Goal: Task Accomplishment & Management: Use online tool/utility

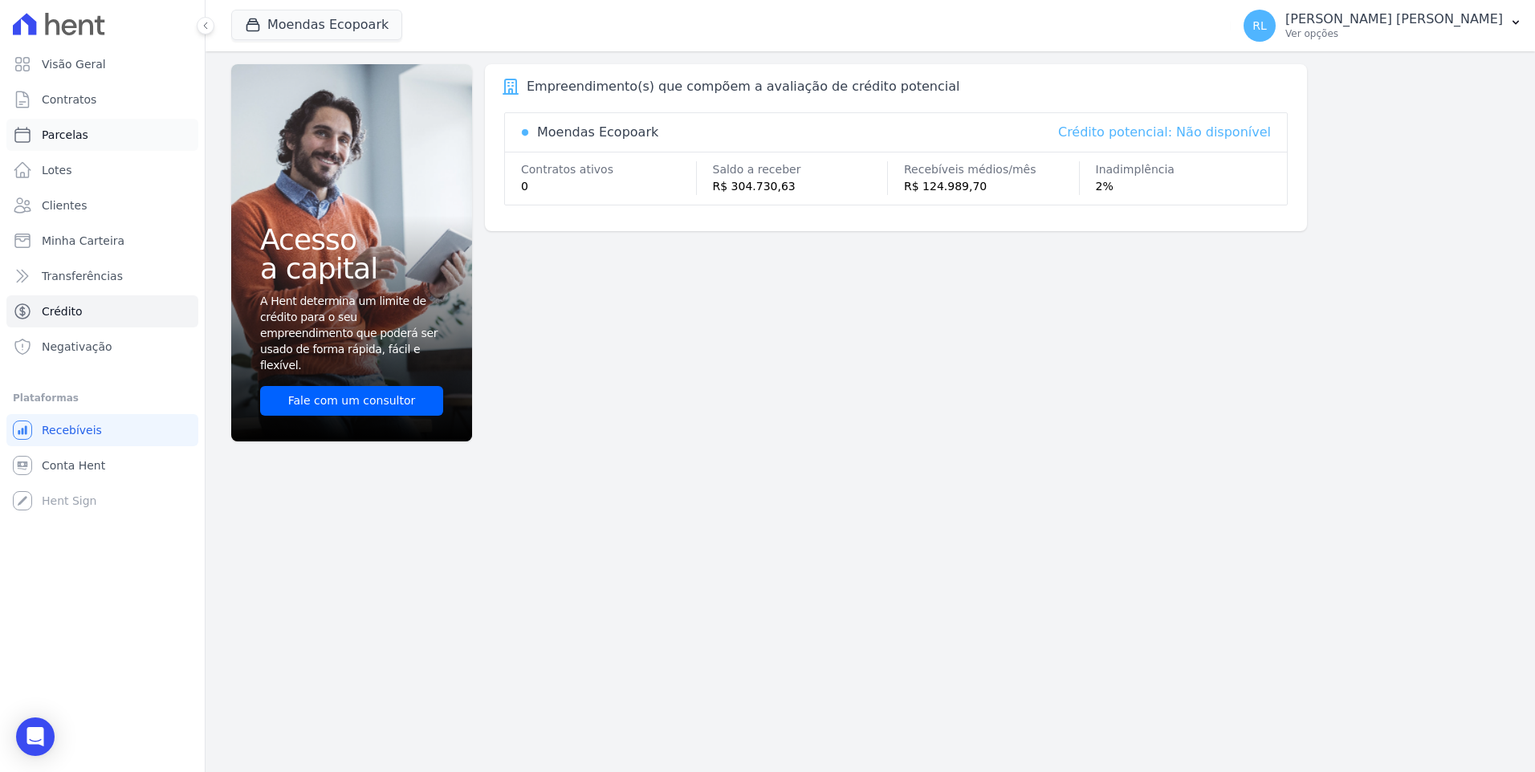
click at [79, 139] on span "Parcelas" at bounding box center [65, 135] width 47 height 16
select select
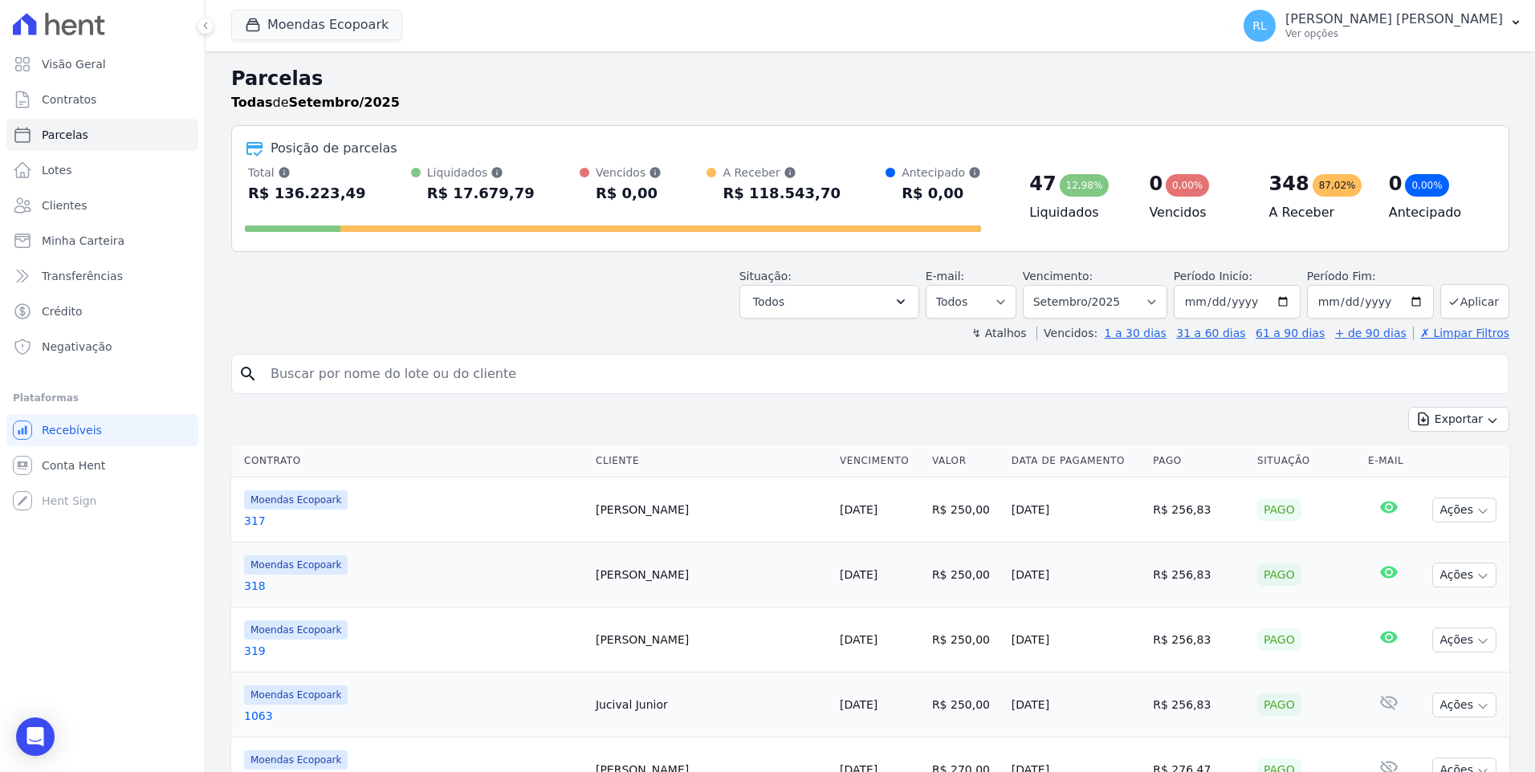
click at [375, 360] on input "search" at bounding box center [881, 374] width 1241 height 32
type input "366"
select select
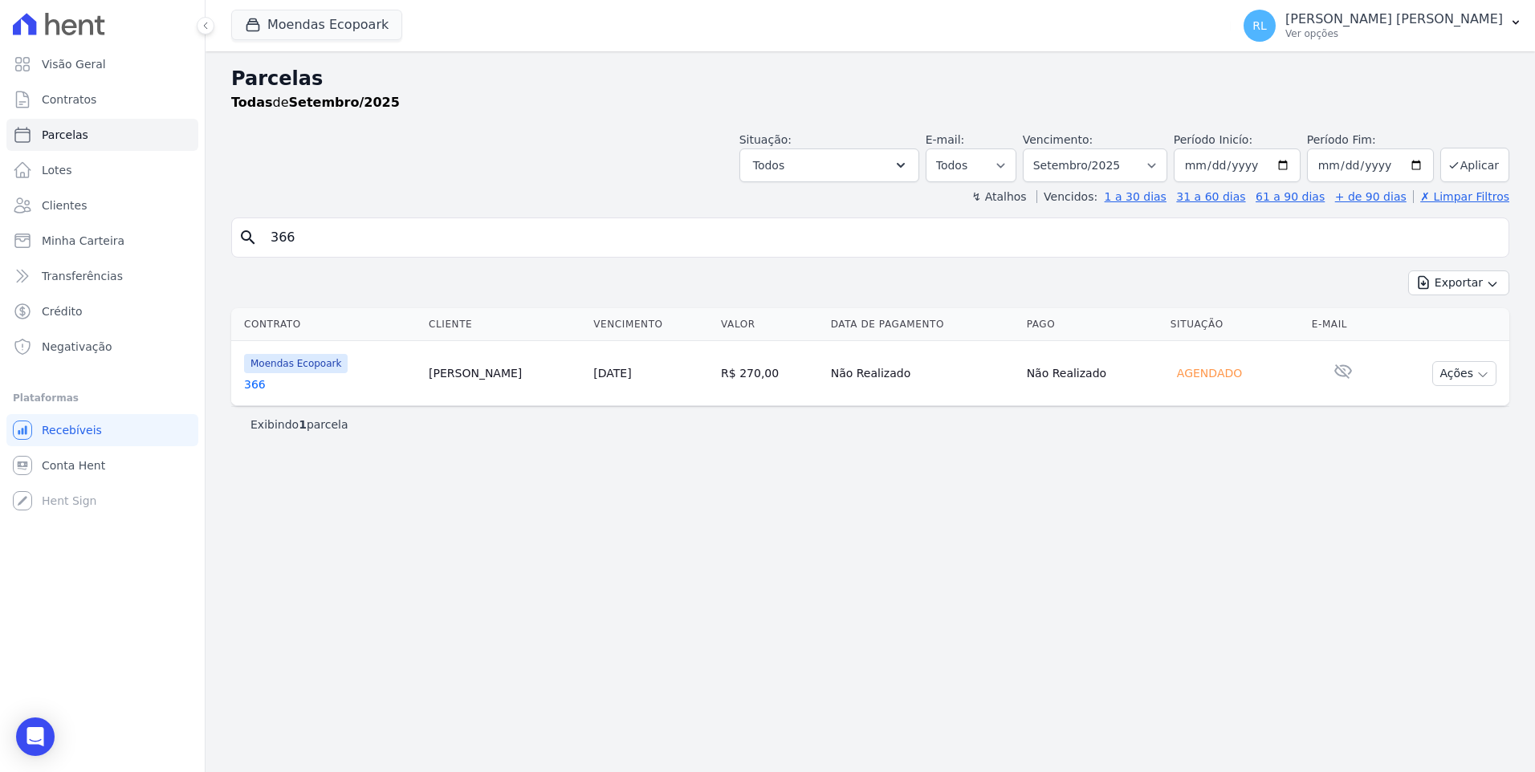
click at [263, 385] on link "366" at bounding box center [330, 385] width 172 height 16
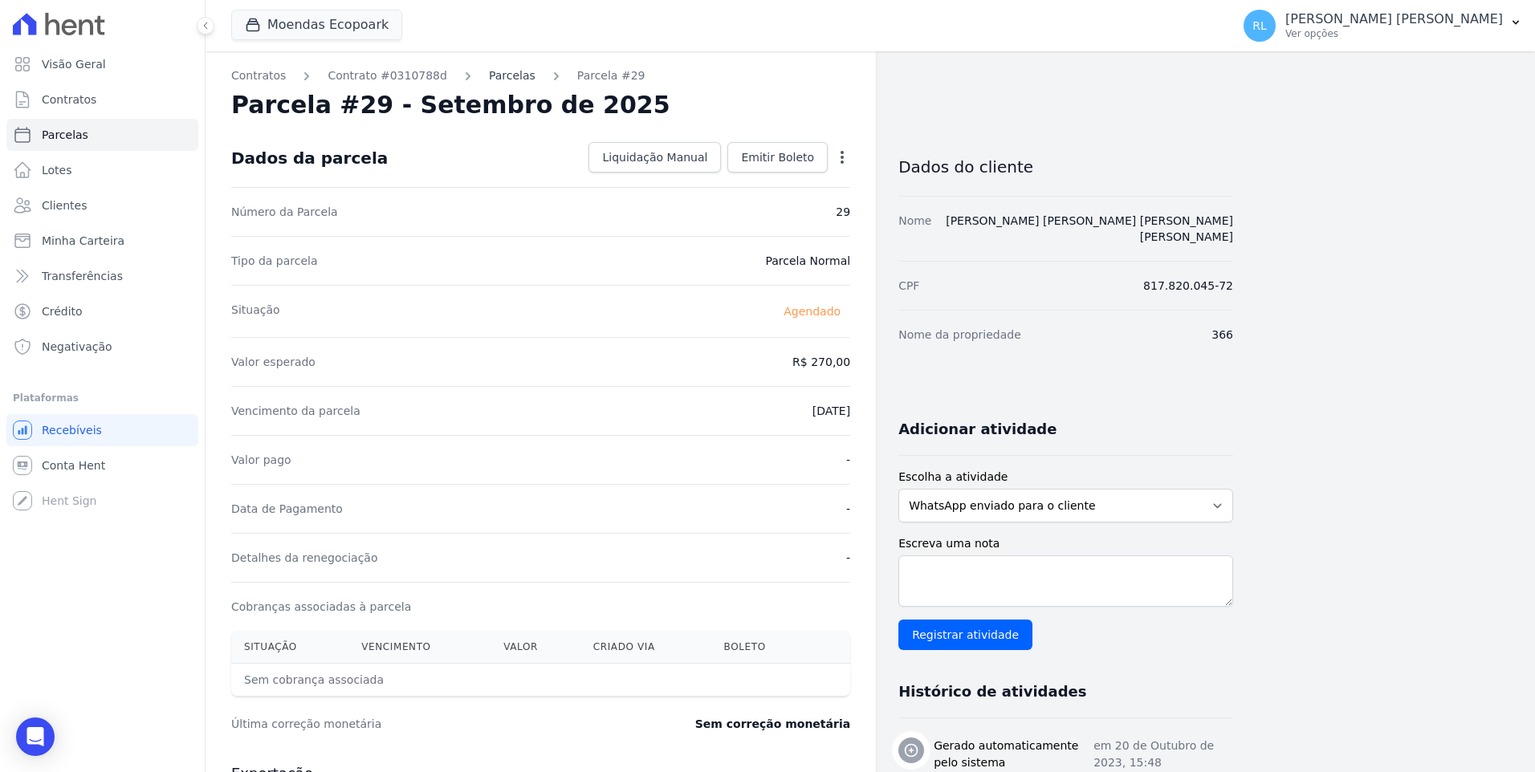
click at [506, 73] on link "Parcelas" at bounding box center [512, 75] width 47 height 17
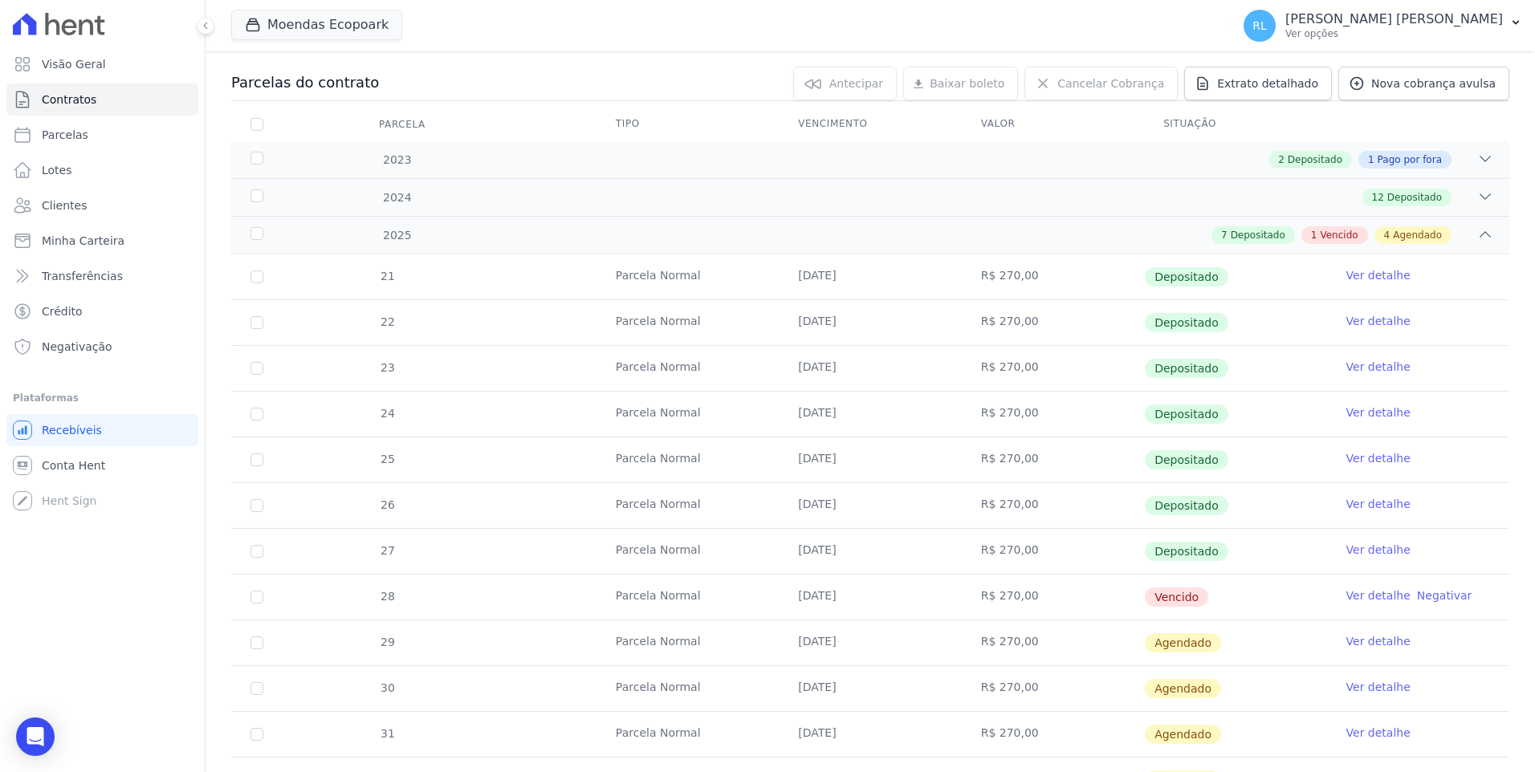
scroll to position [401, 0]
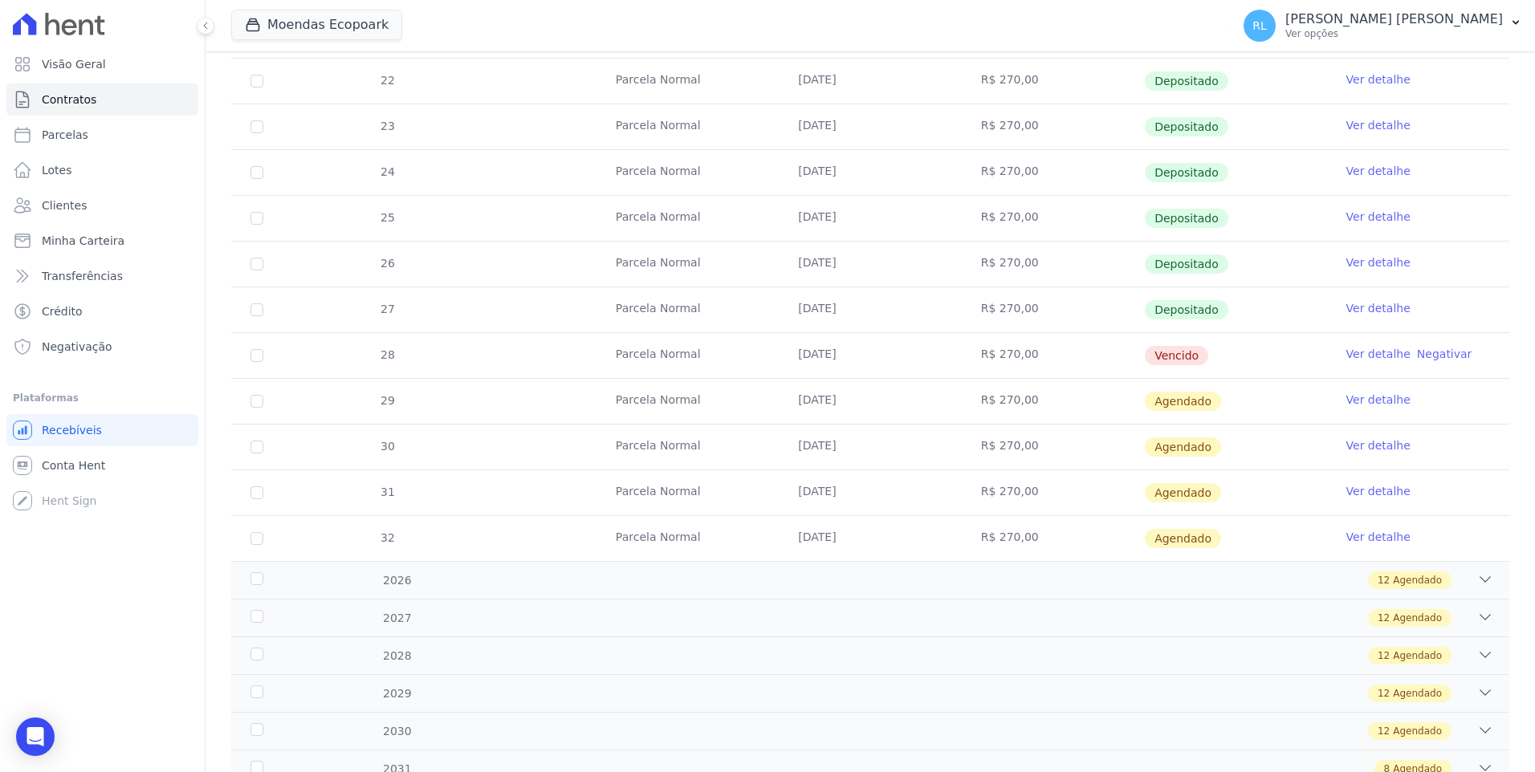
click at [1370, 358] on link "Ver detalhe" at bounding box center [1378, 354] width 64 height 16
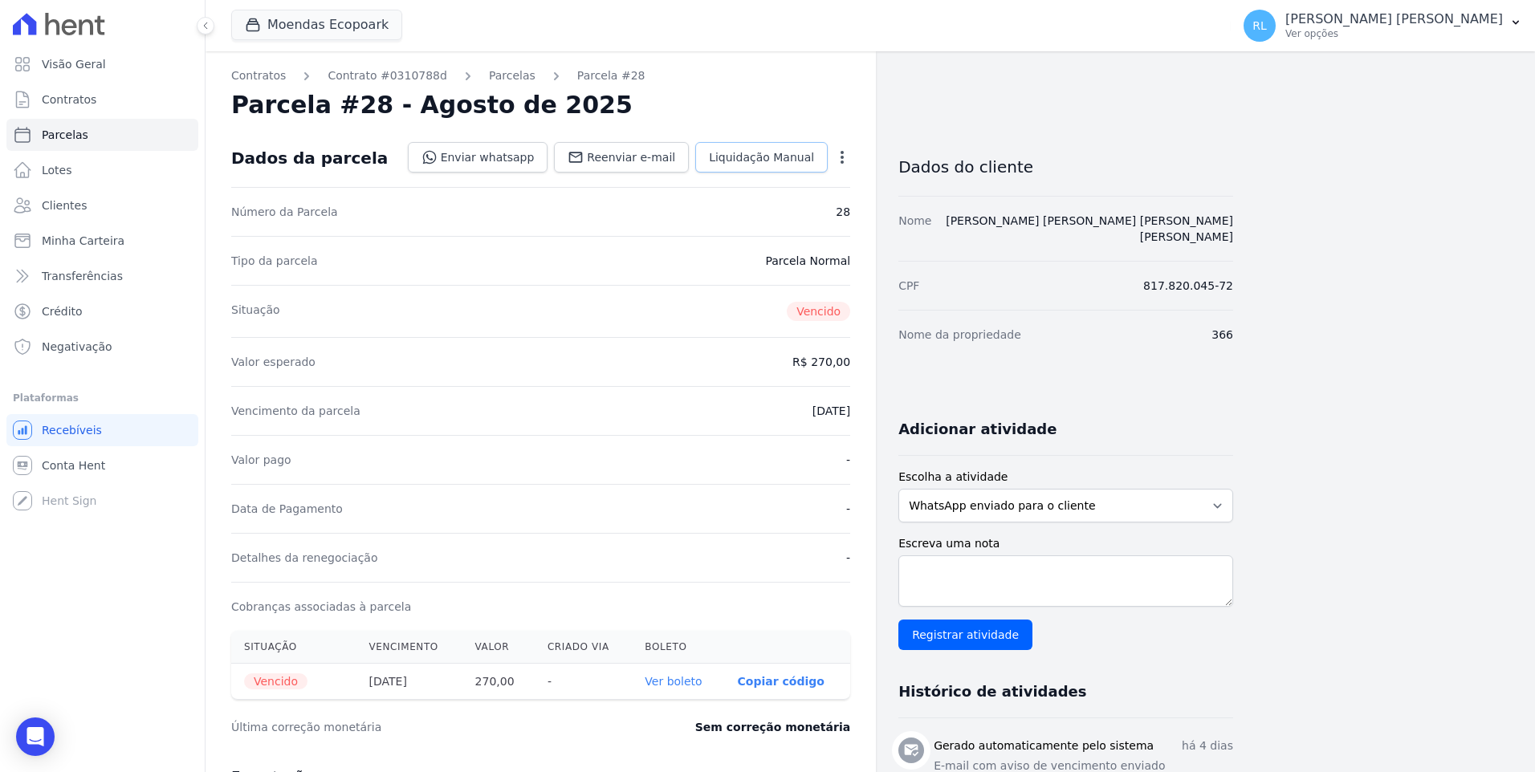
click at [741, 143] on link "Liquidação Manual" at bounding box center [761, 157] width 132 height 31
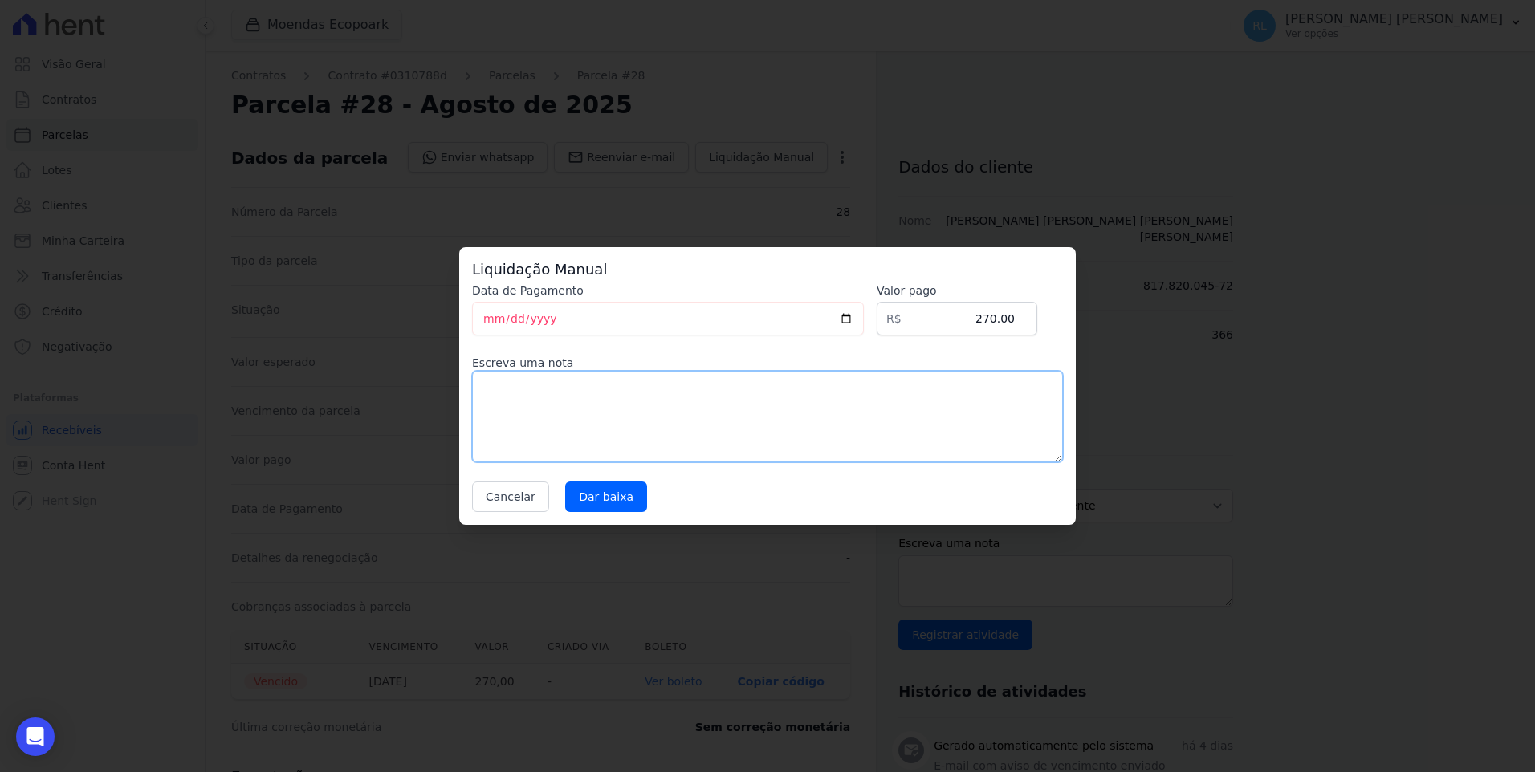
click at [703, 419] on textarea at bounding box center [767, 417] width 591 height 92
type textarea "pix"
click at [585, 499] on input "Dar baixa" at bounding box center [606, 497] width 82 height 31
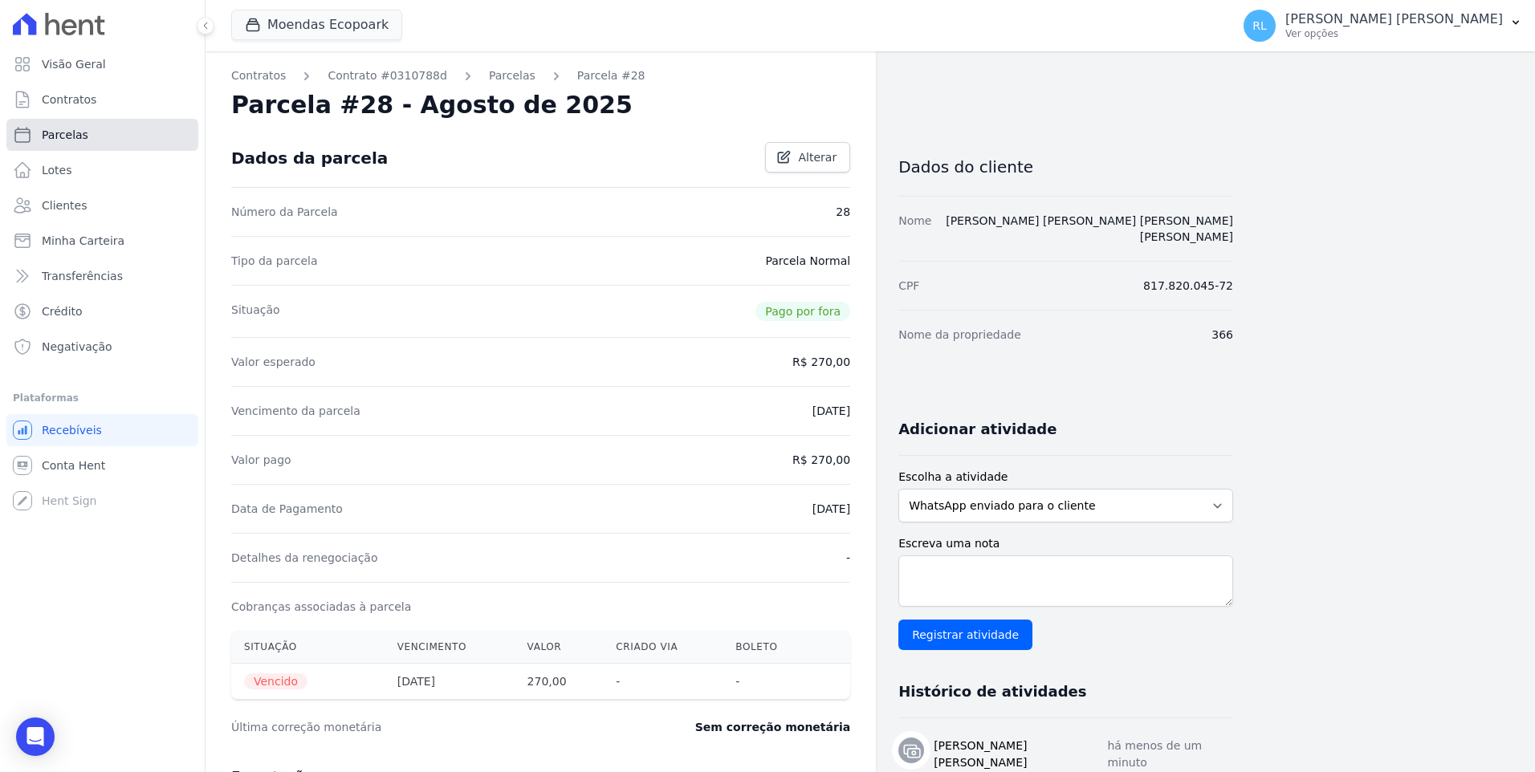
click at [116, 142] on link "Parcelas" at bounding box center [102, 135] width 192 height 32
select select
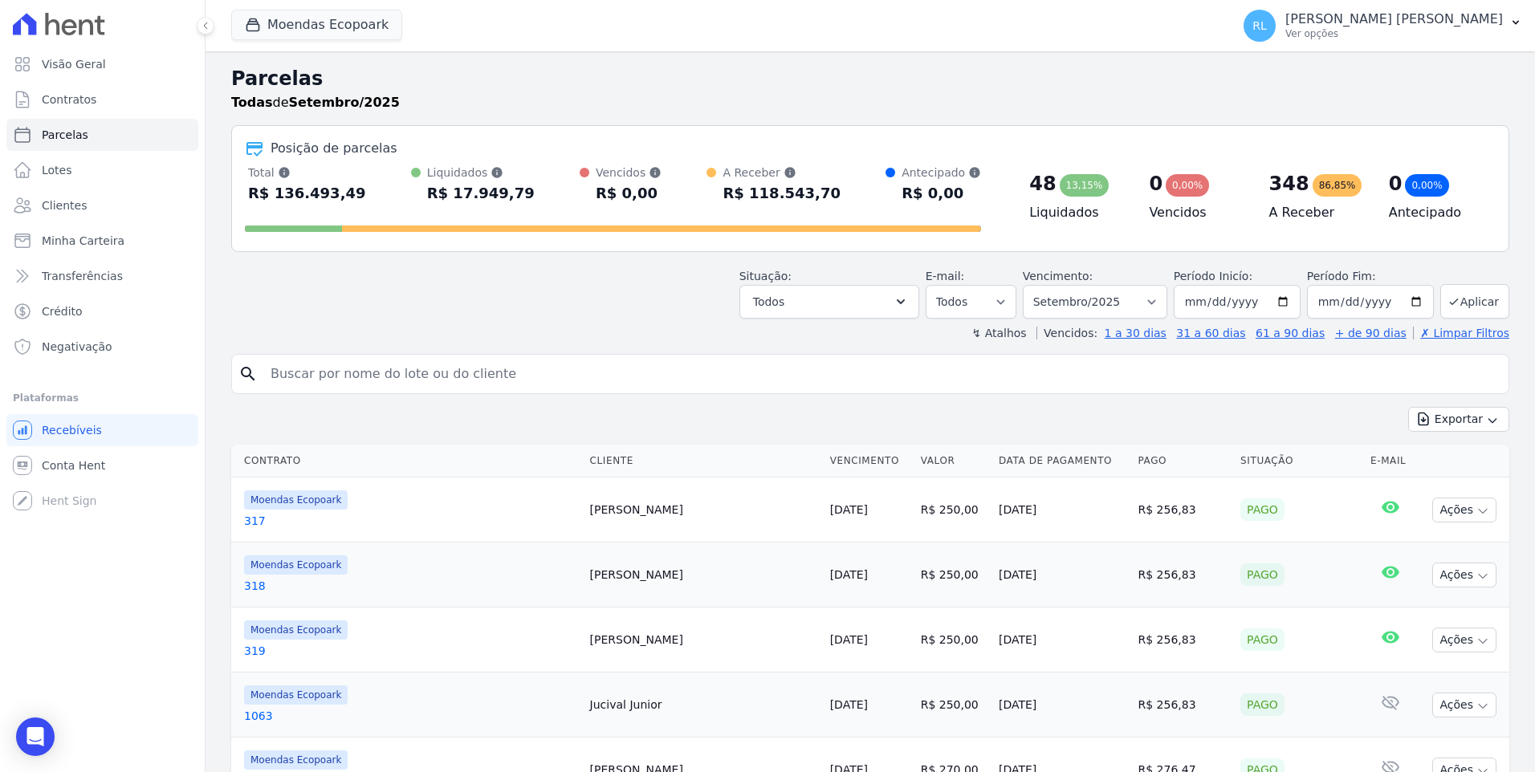
click at [580, 364] on input "search" at bounding box center [881, 374] width 1241 height 32
type input "367"
select select
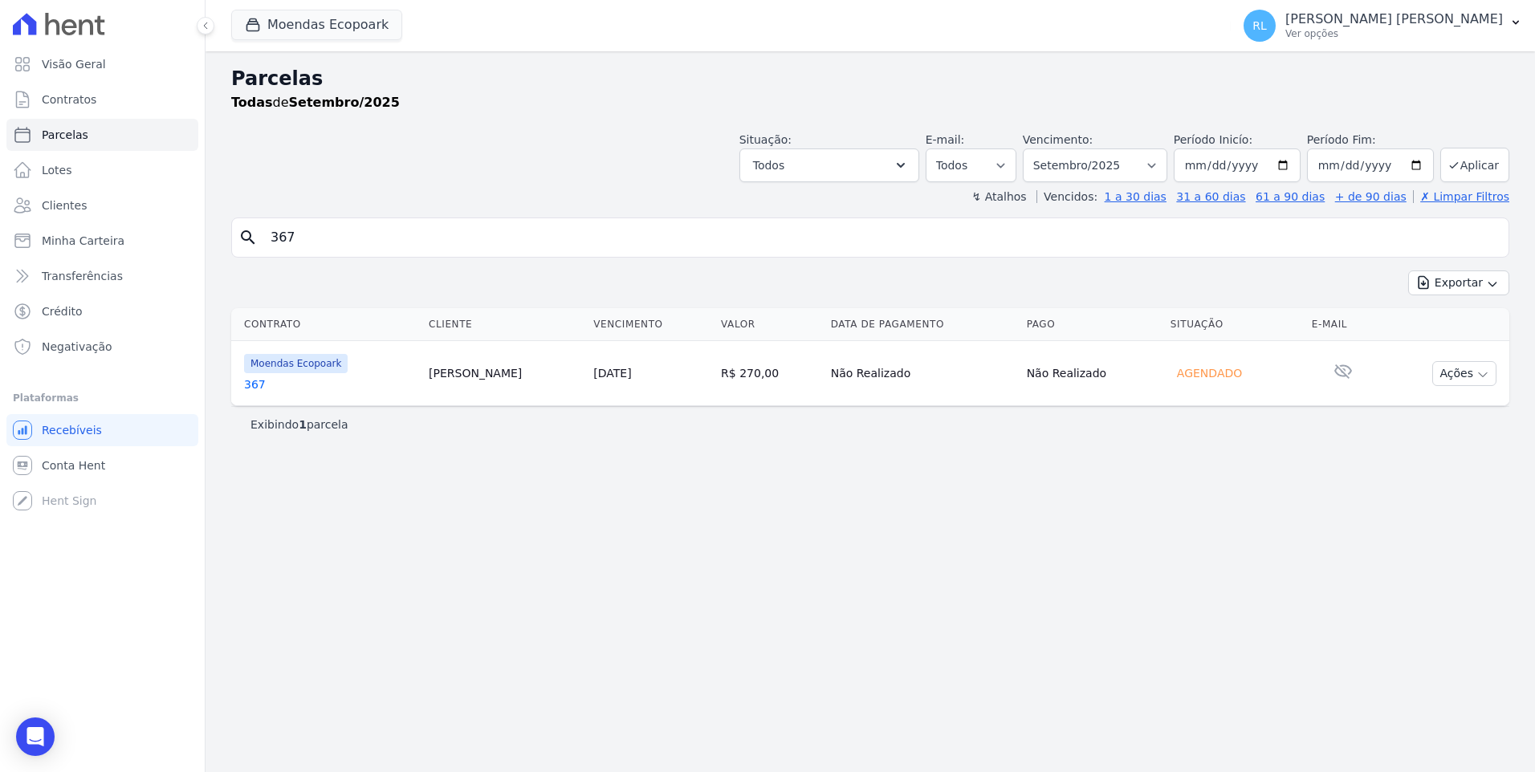
click at [271, 385] on link "367" at bounding box center [330, 385] width 172 height 16
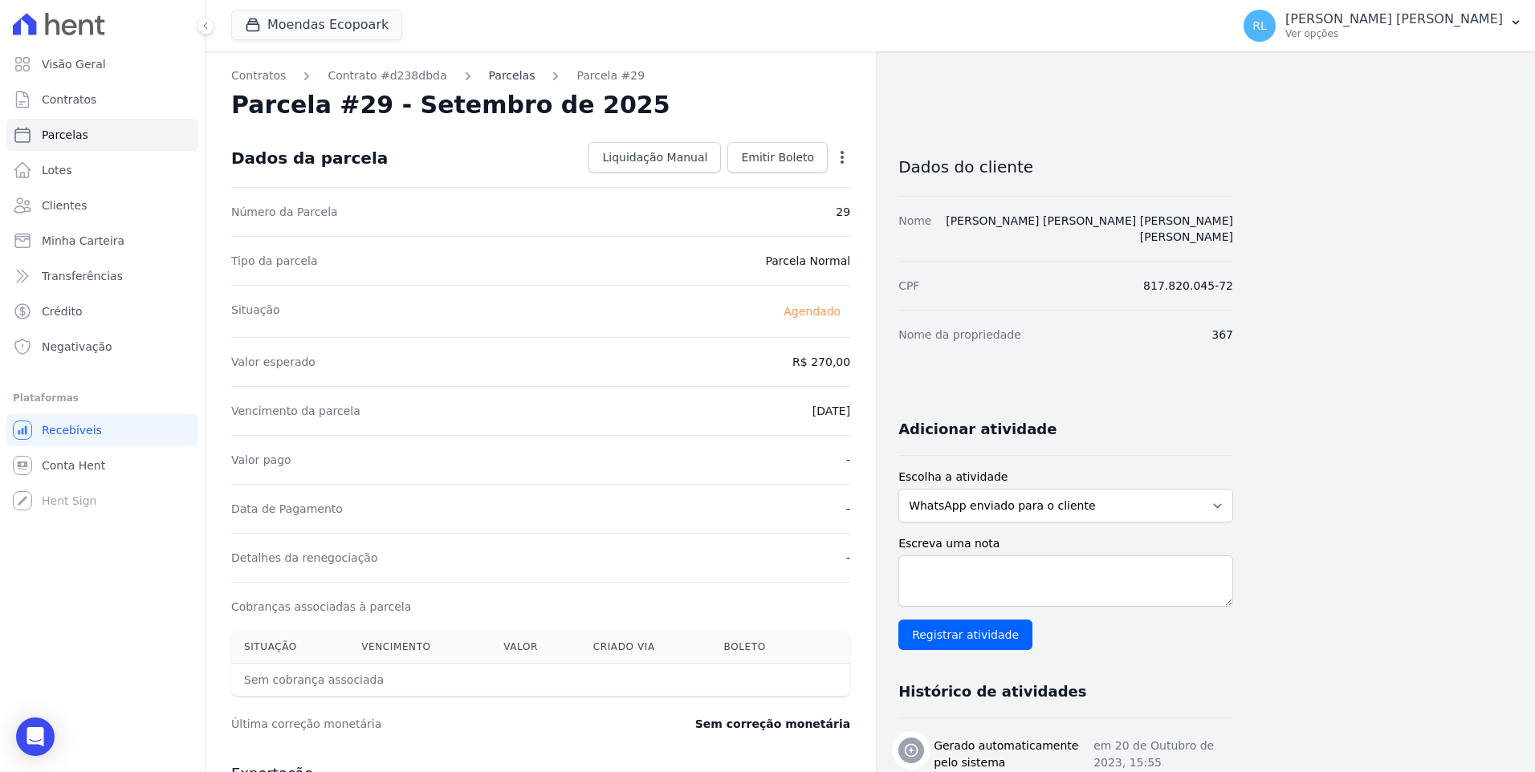
click at [489, 72] on link "Parcelas" at bounding box center [512, 75] width 47 height 17
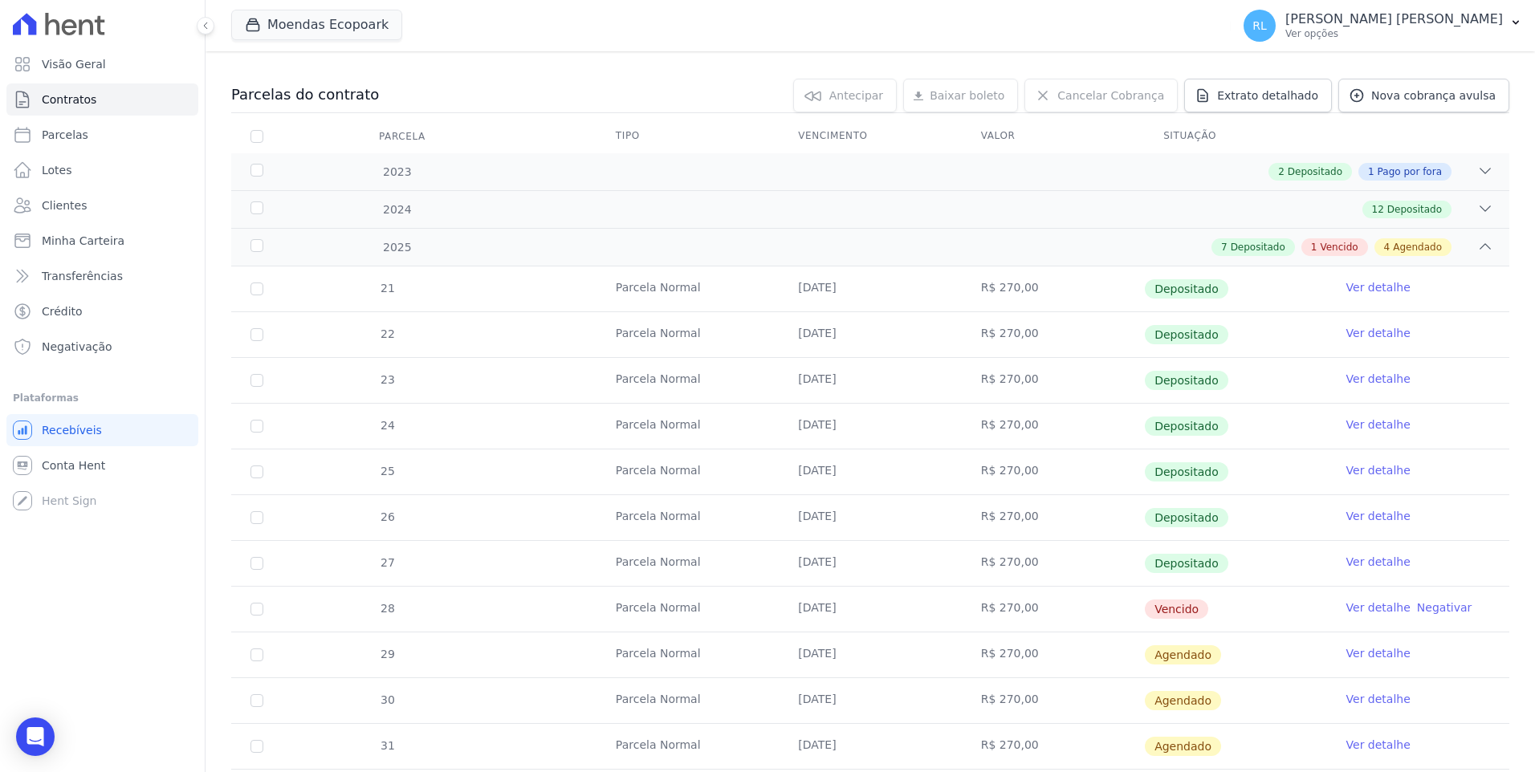
scroll to position [401, 0]
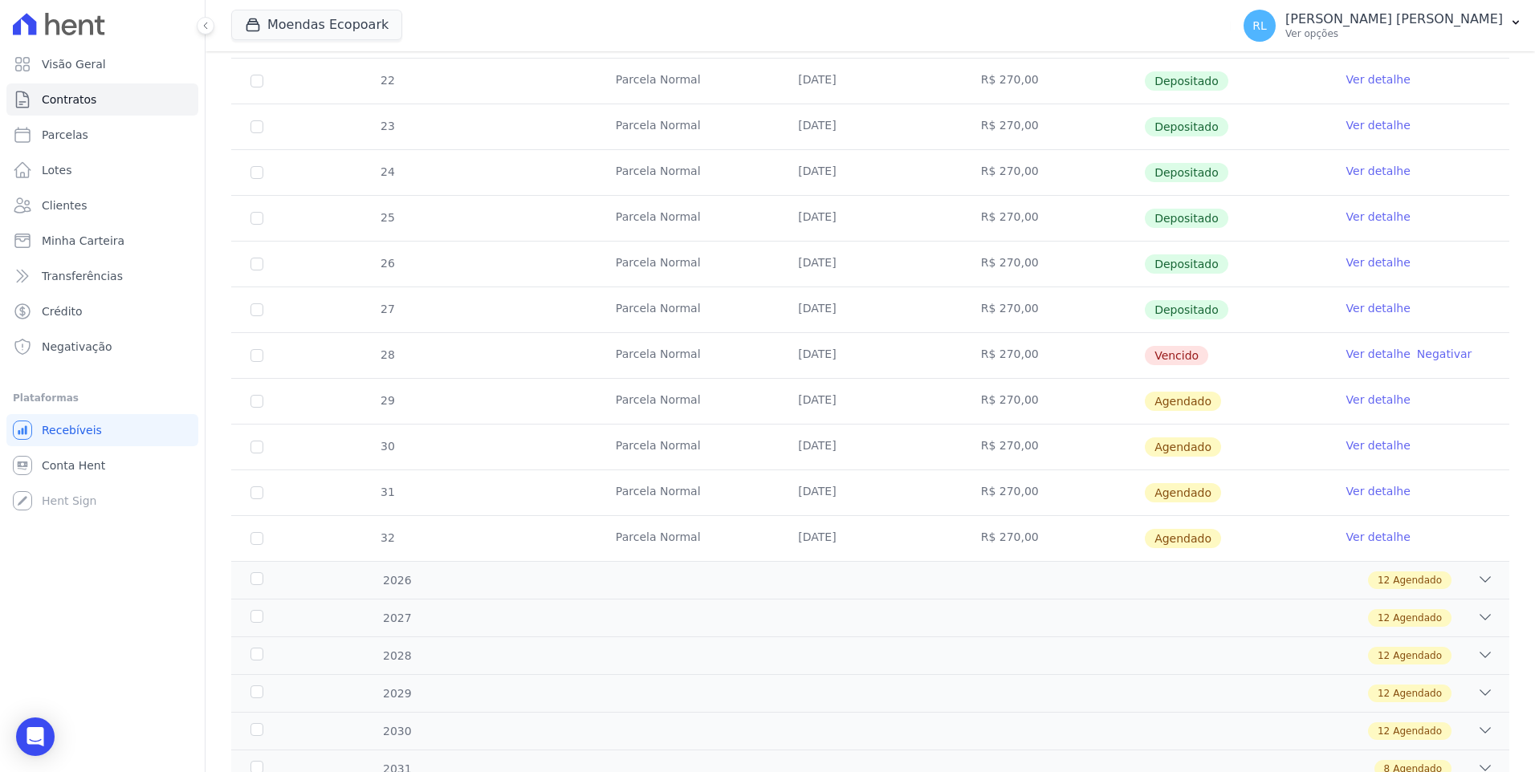
click at [1373, 358] on link "Ver detalhe" at bounding box center [1378, 354] width 64 height 16
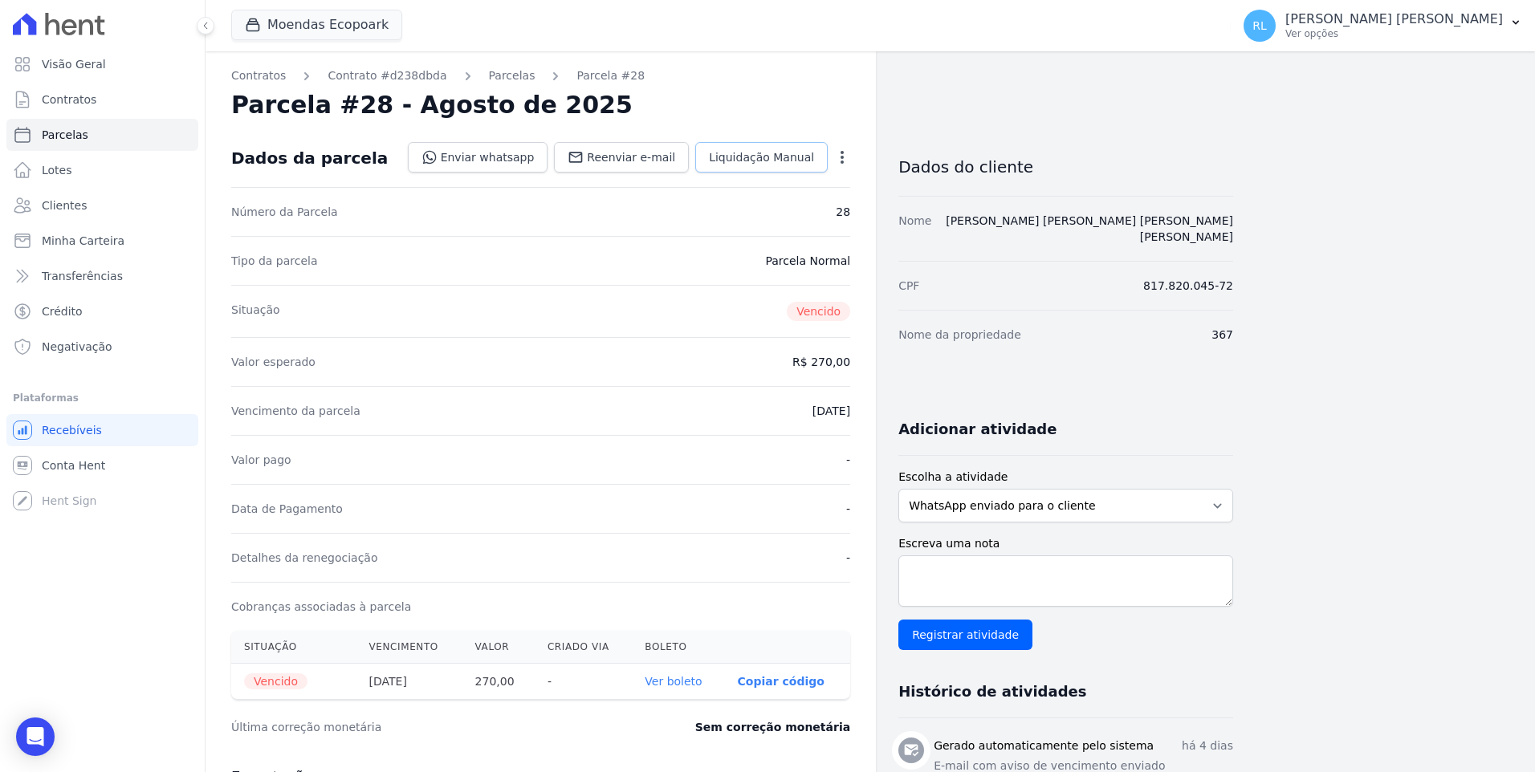
click at [811, 162] on span "Liquidação Manual" at bounding box center [761, 157] width 105 height 16
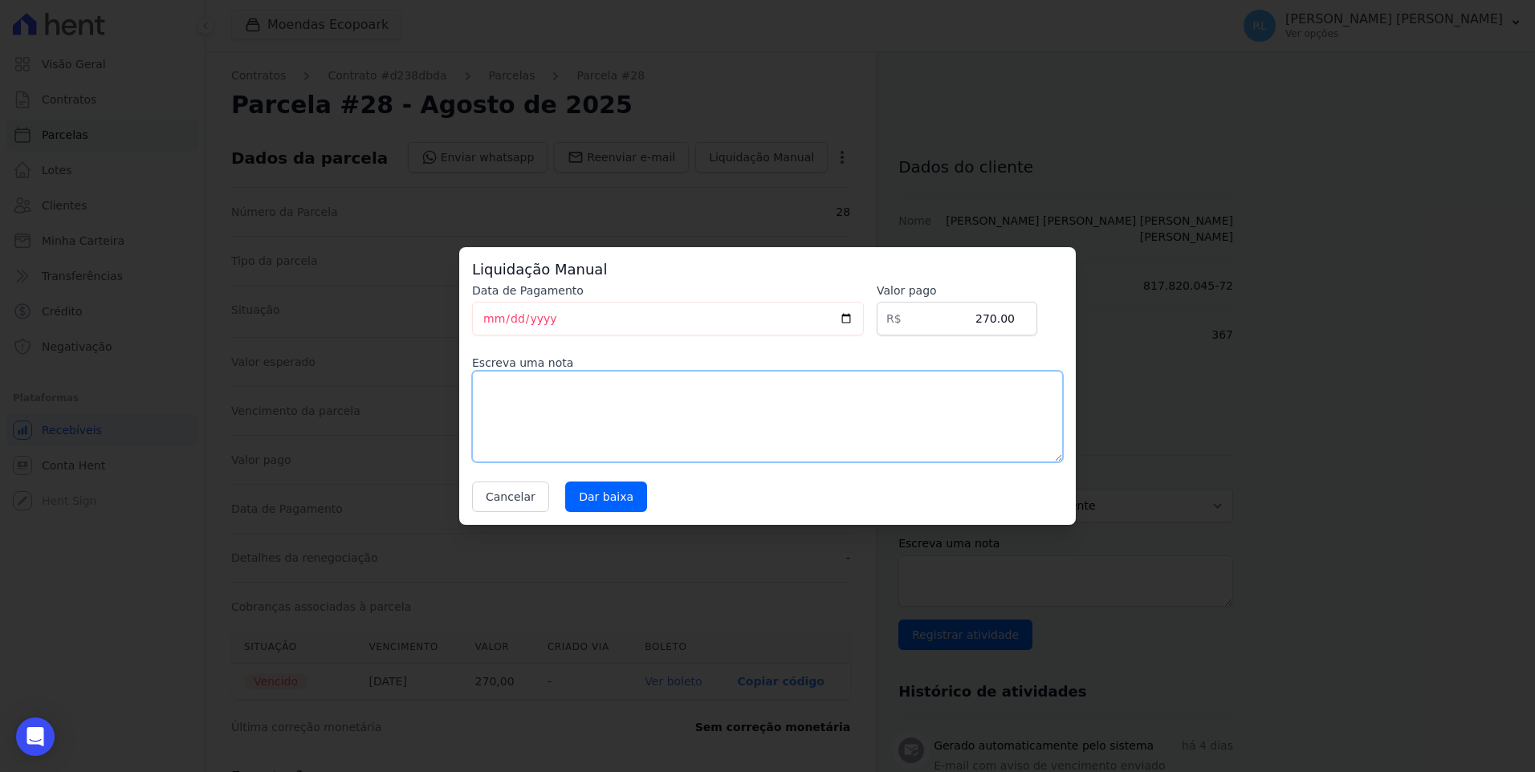
click at [547, 393] on textarea at bounding box center [767, 417] width 591 height 92
type textarea "pix"
click at [604, 499] on input "Dar baixa" at bounding box center [606, 497] width 82 height 31
